Goal: Information Seeking & Learning: Learn about a topic

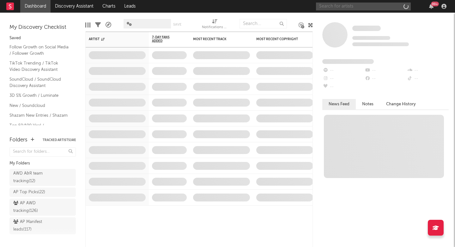
click at [338, 6] on input "text" at bounding box center [363, 7] width 95 height 8
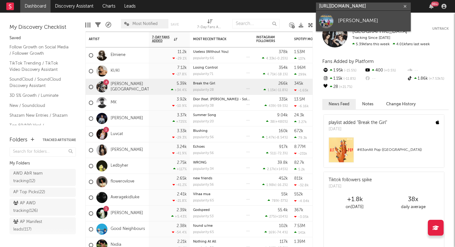
type input "[URL][DOMAIN_NAME]"
click at [336, 17] on link "[PERSON_NAME]" at bounding box center [363, 21] width 95 height 21
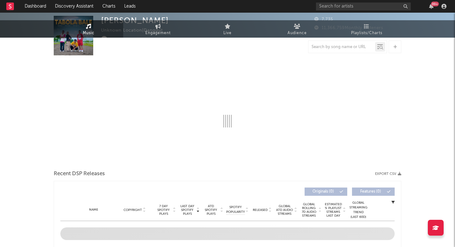
select select "1w"
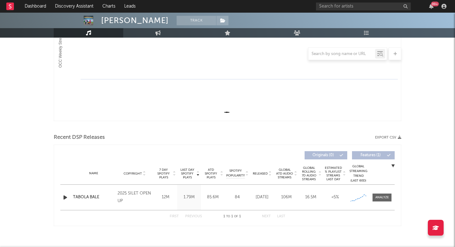
scroll to position [133, 0]
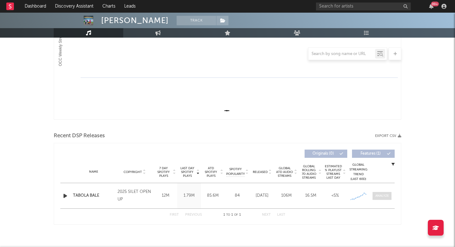
click at [382, 193] on div at bounding box center [382, 195] width 14 height 5
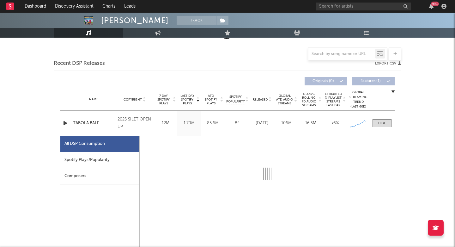
select select "1w"
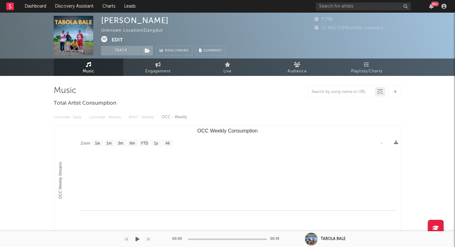
scroll to position [0, 0]
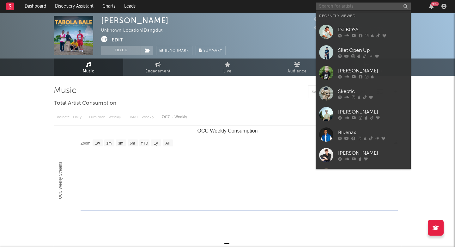
click at [365, 7] on input "text" at bounding box center [363, 7] width 95 height 8
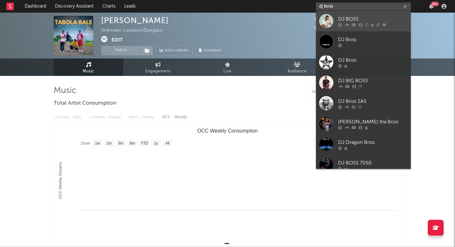
type input "dj boss"
click at [348, 23] on icon at bounding box center [346, 25] width 5 height 4
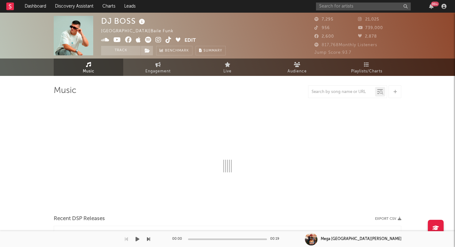
select select "6m"
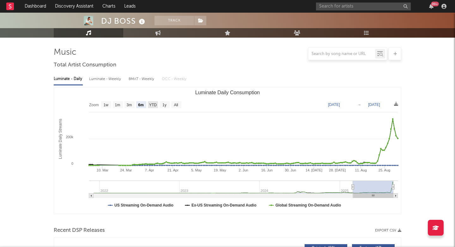
scroll to position [187, 0]
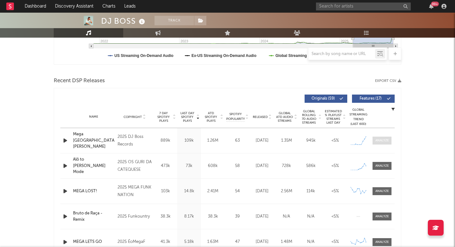
click at [387, 140] on div at bounding box center [382, 140] width 14 height 5
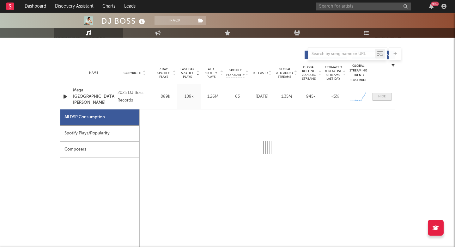
select select "1w"
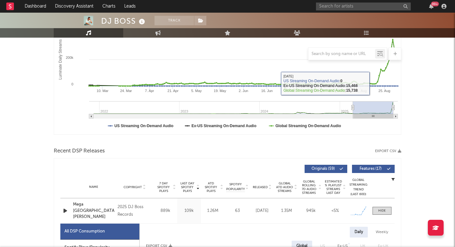
scroll to position [86, 0]
